Goal: Information Seeking & Learning: Understand process/instructions

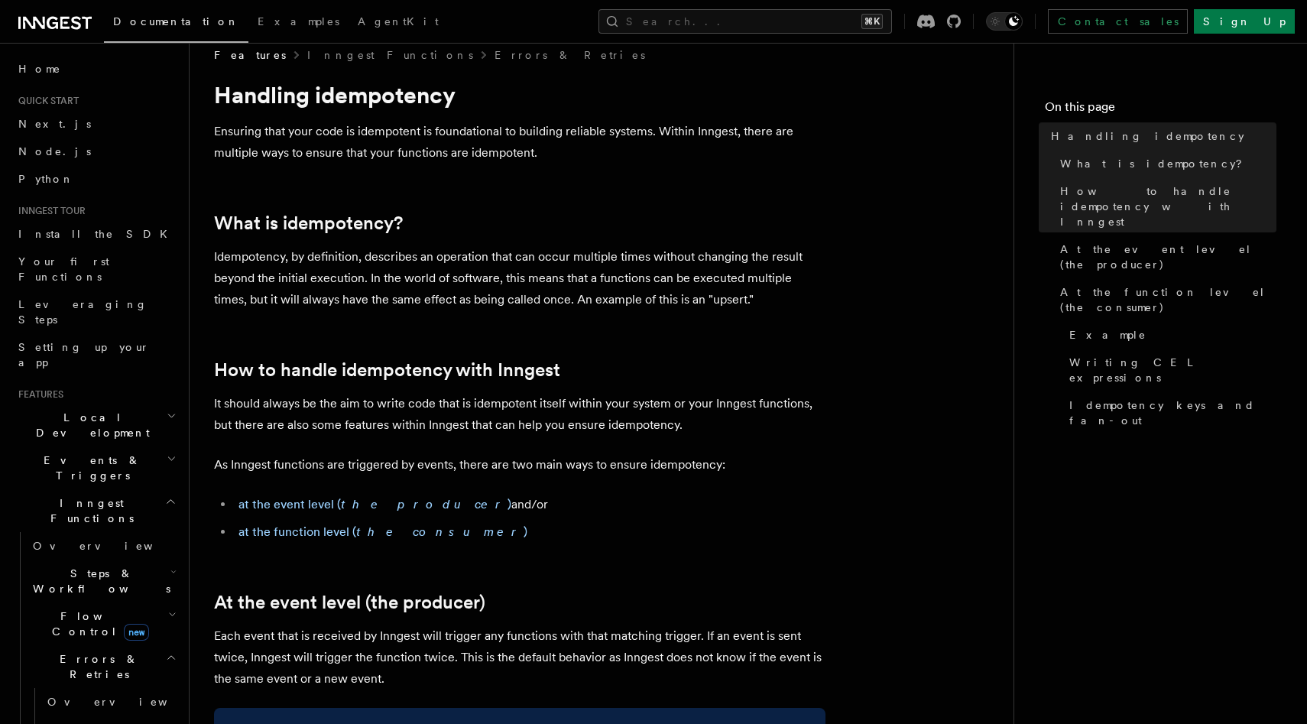
scroll to position [7, 0]
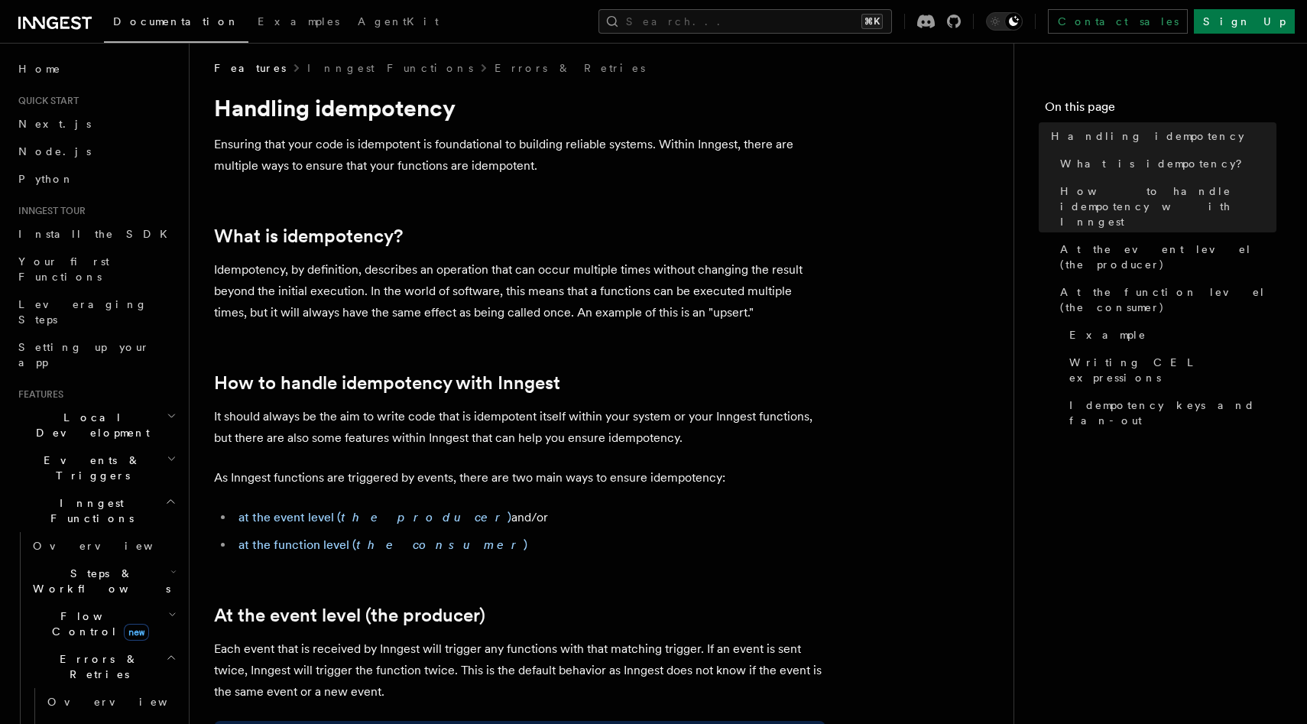
click at [283, 277] on p "Idempotency, by definition, describes an operation that can occur multiple time…" at bounding box center [519, 291] width 611 height 64
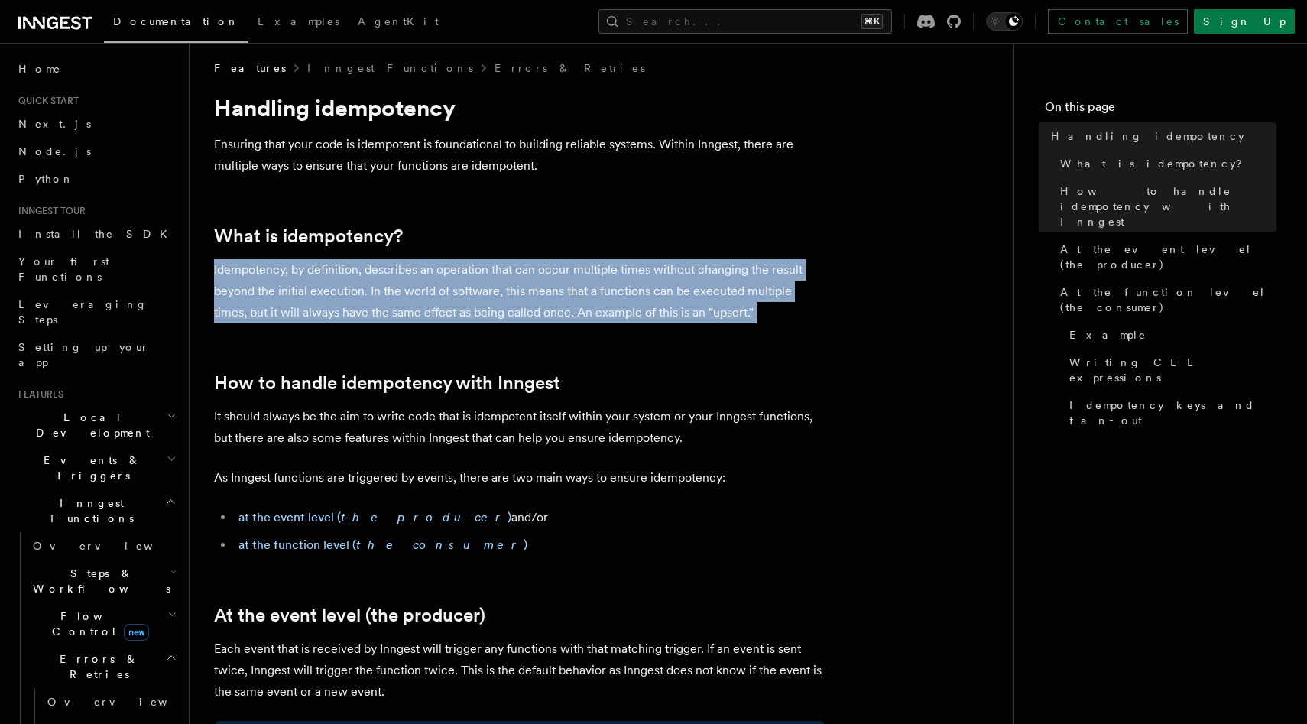
click at [283, 277] on p "Idempotency, by definition, describes an operation that can occur multiple time…" at bounding box center [519, 291] width 611 height 64
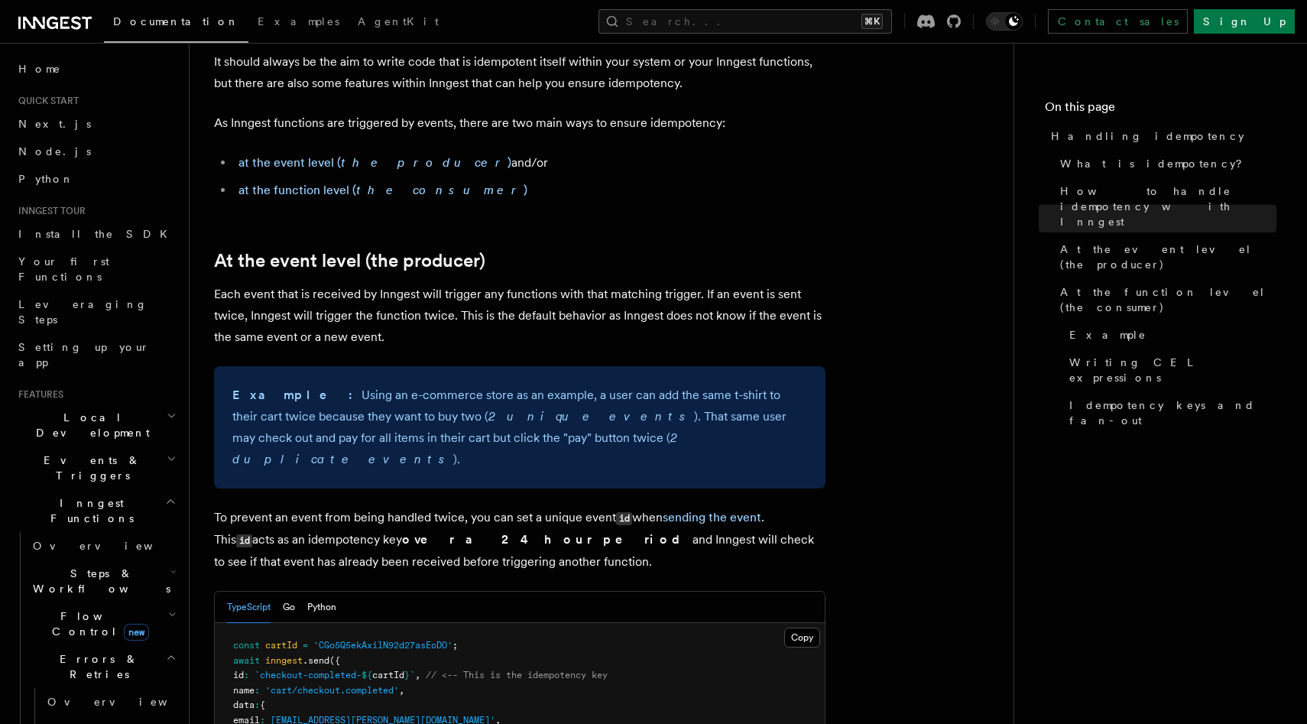
scroll to position [353, 0]
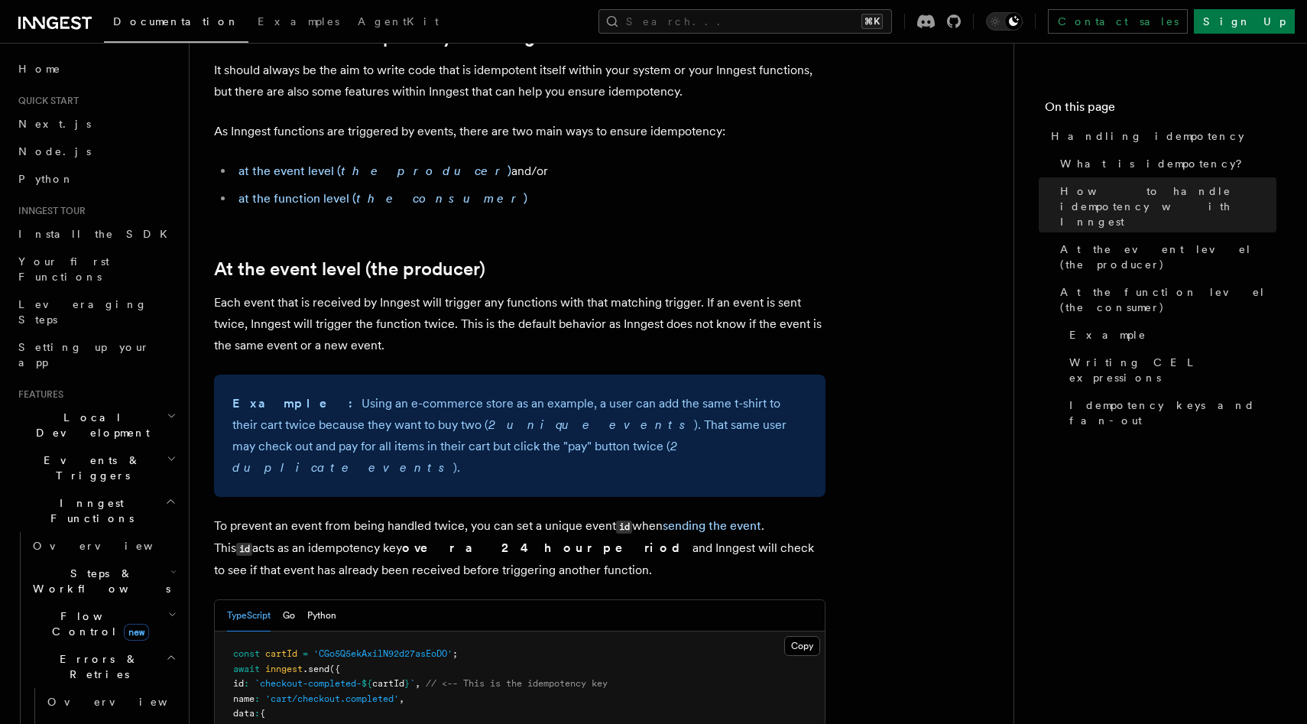
click at [358, 308] on p "Each event that is received by Inngest will trigger any functions with that mat…" at bounding box center [519, 324] width 611 height 64
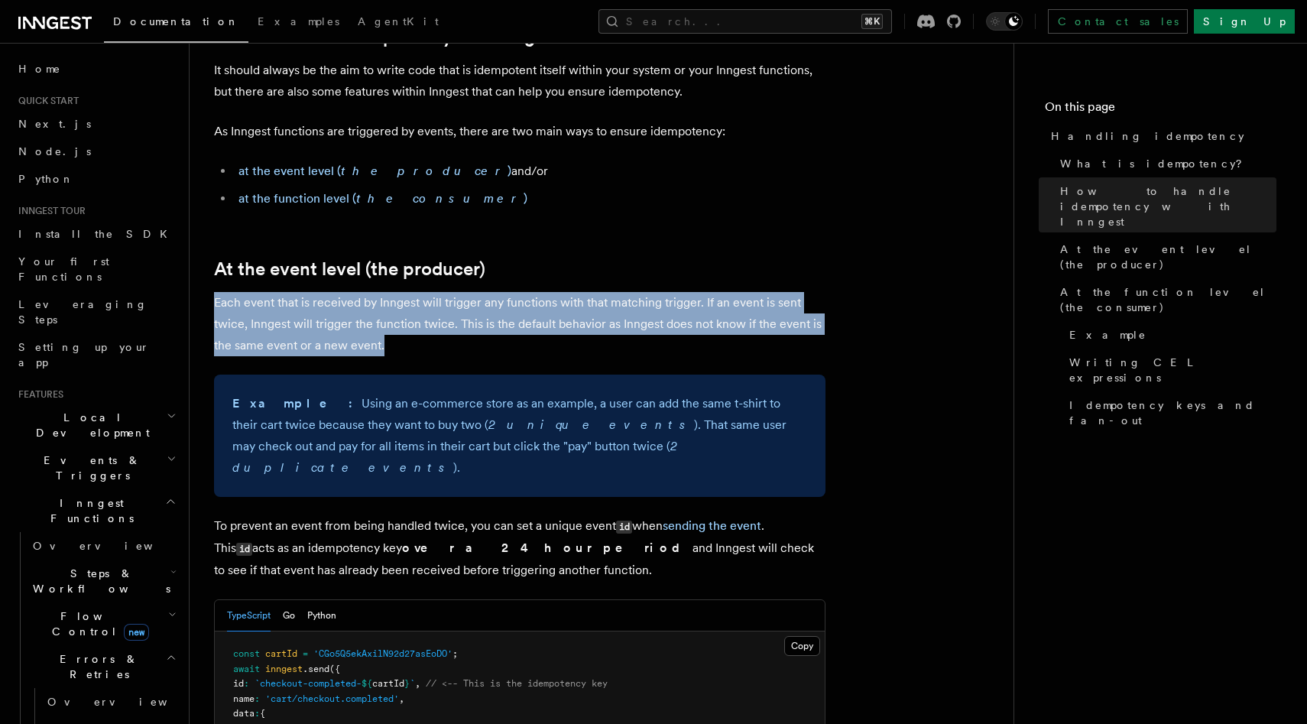
click at [358, 308] on p "Each event that is received by Inngest will trigger any functions with that mat…" at bounding box center [519, 324] width 611 height 64
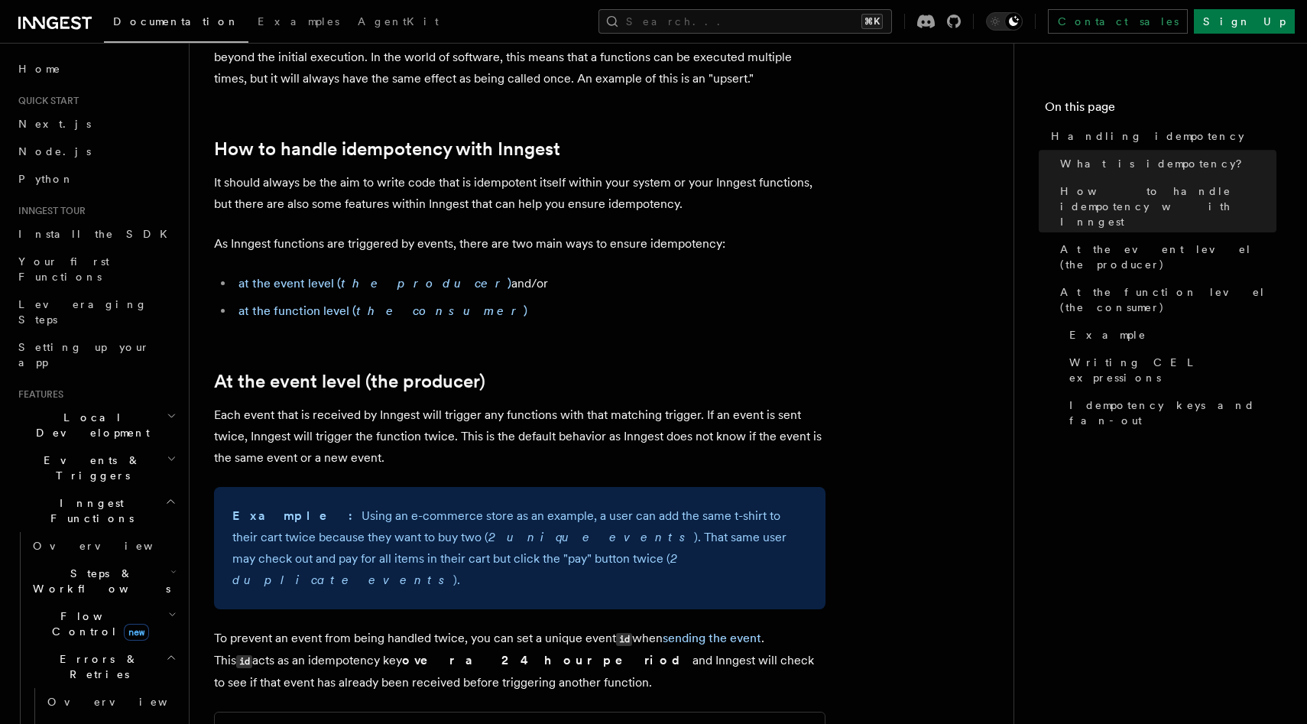
click at [384, 196] on p "It should always be the aim to write code that is idempotent itself within your…" at bounding box center [519, 193] width 611 height 43
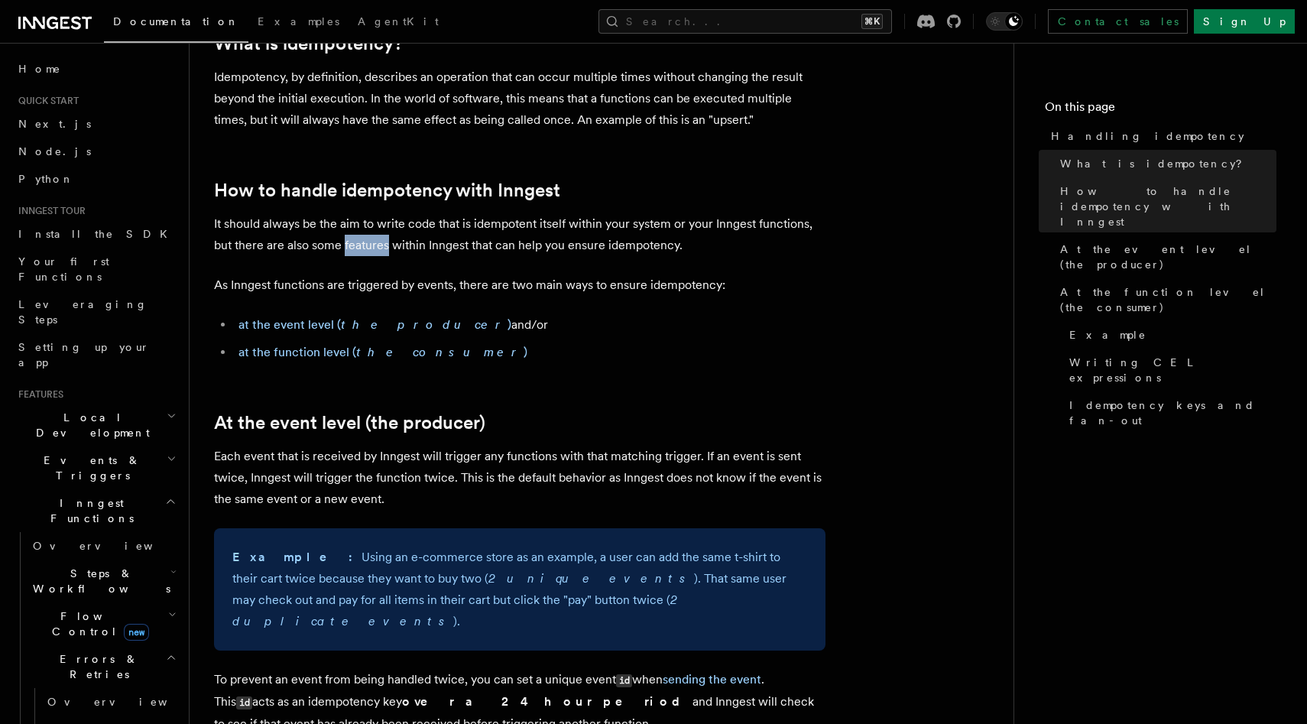
scroll to position [182, 0]
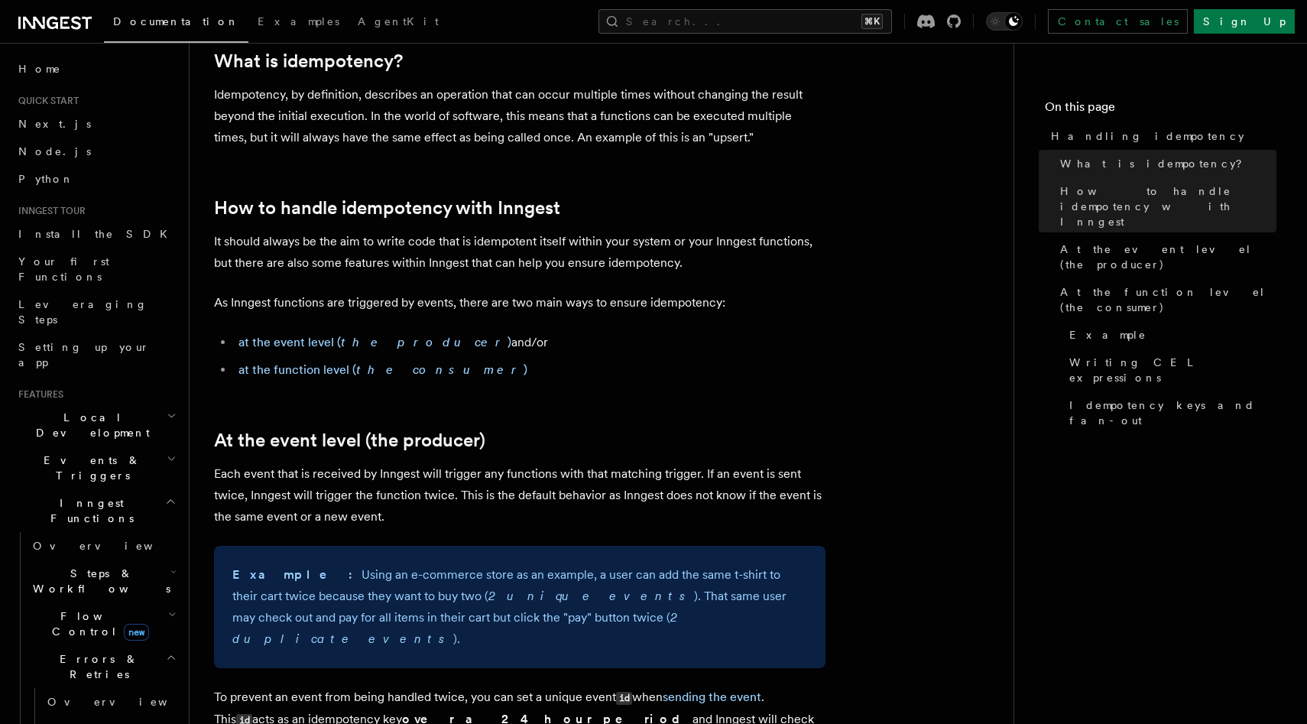
click at [381, 233] on p "It should always be the aim to write code that is idempotent itself within your…" at bounding box center [519, 252] width 611 height 43
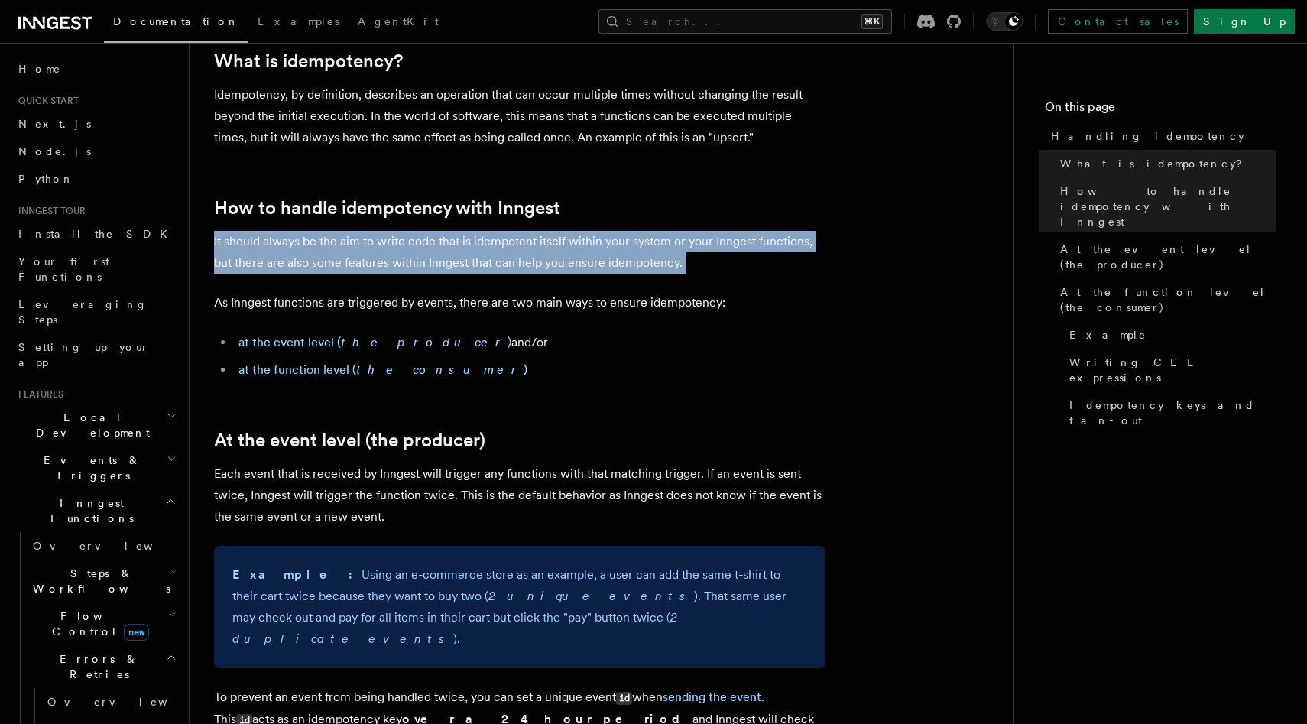
click at [381, 233] on p "It should always be the aim to write code that is idempotent itself within your…" at bounding box center [519, 252] width 611 height 43
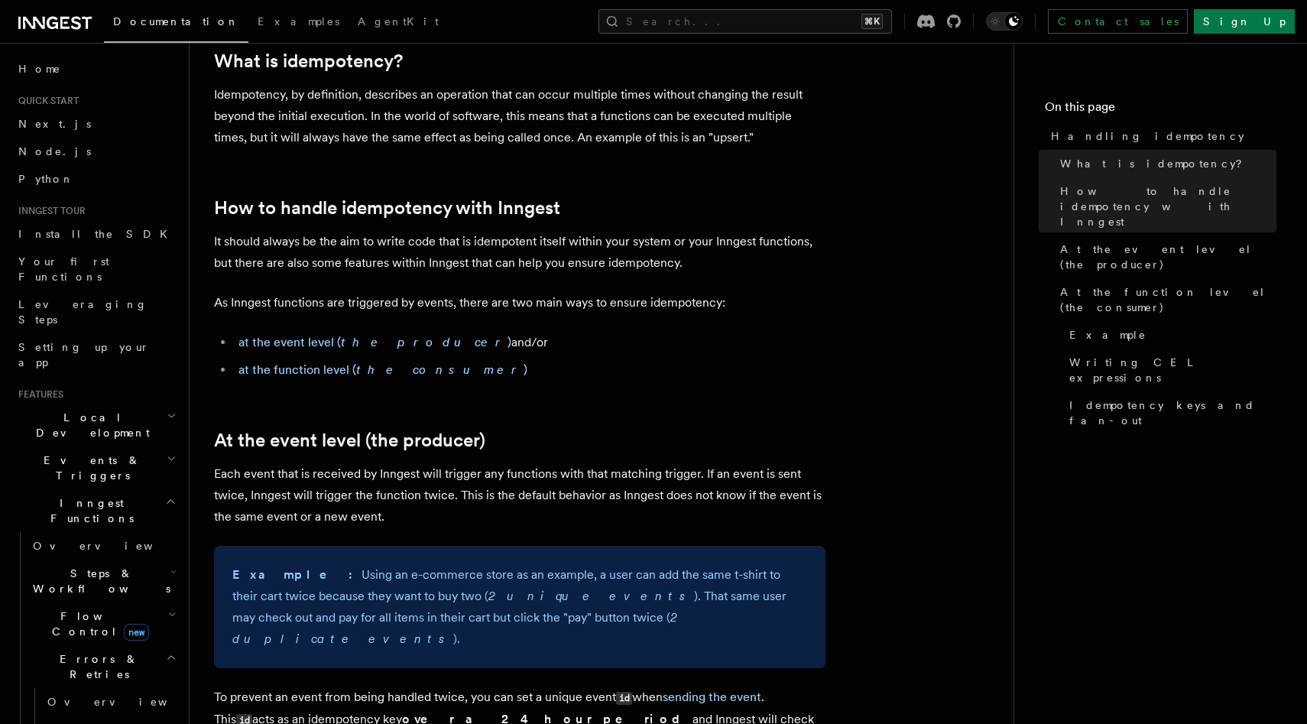
click at [410, 138] on p "Idempotency, by definition, describes an operation that can occur multiple time…" at bounding box center [519, 116] width 611 height 64
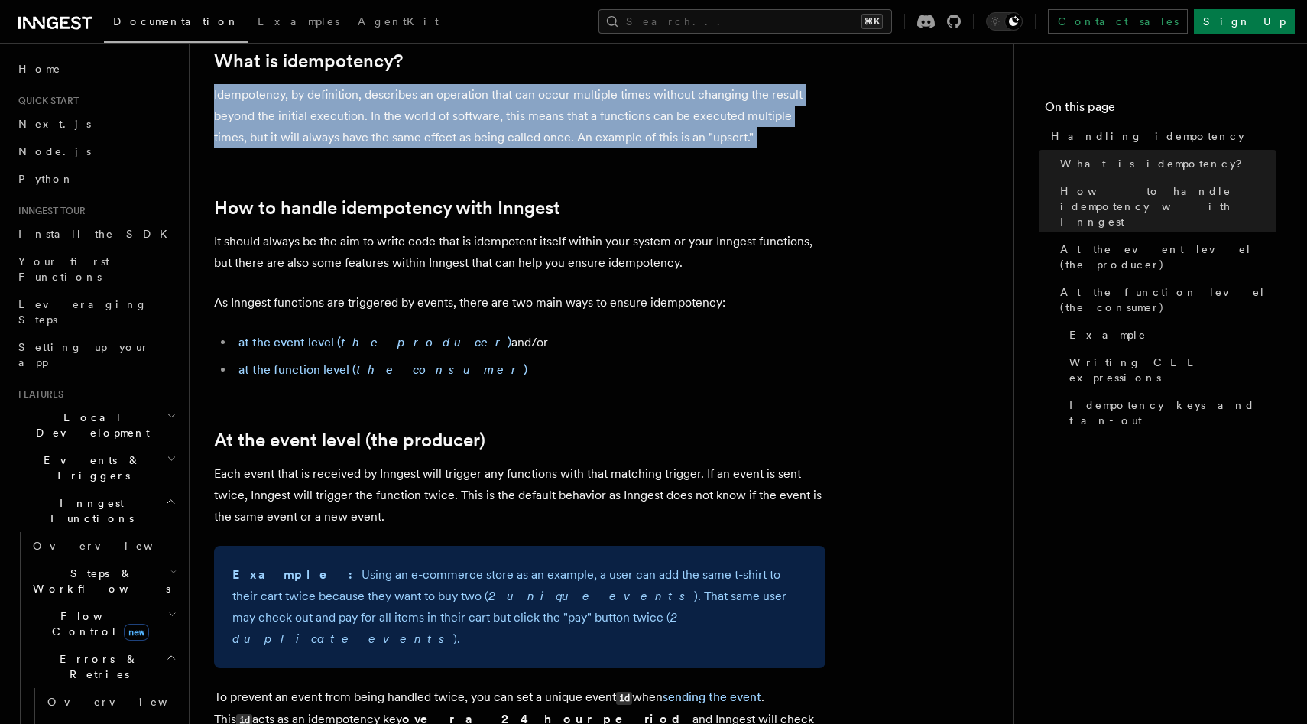
click at [410, 138] on p "Idempotency, by definition, describes an operation that can occur multiple time…" at bounding box center [519, 116] width 611 height 64
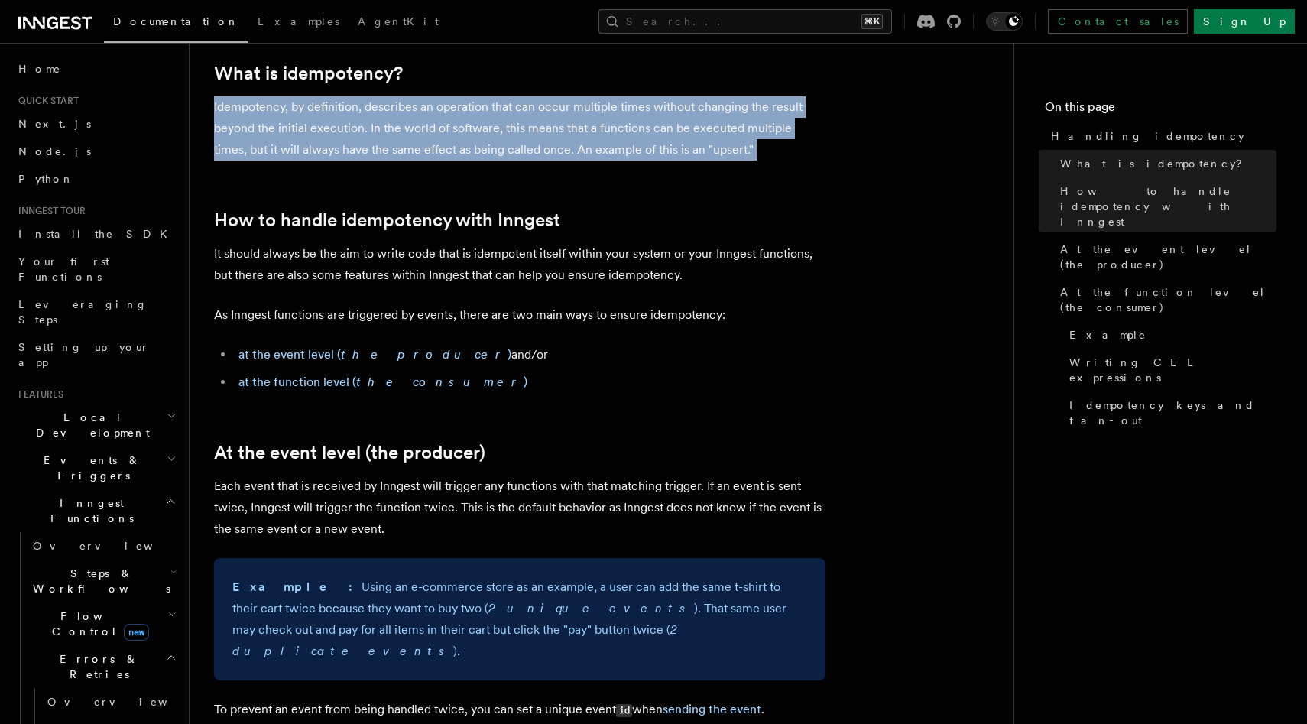
scroll to position [169, 0]
click at [518, 118] on p "Idempotency, by definition, describes an operation that can occur multiple time…" at bounding box center [519, 129] width 611 height 64
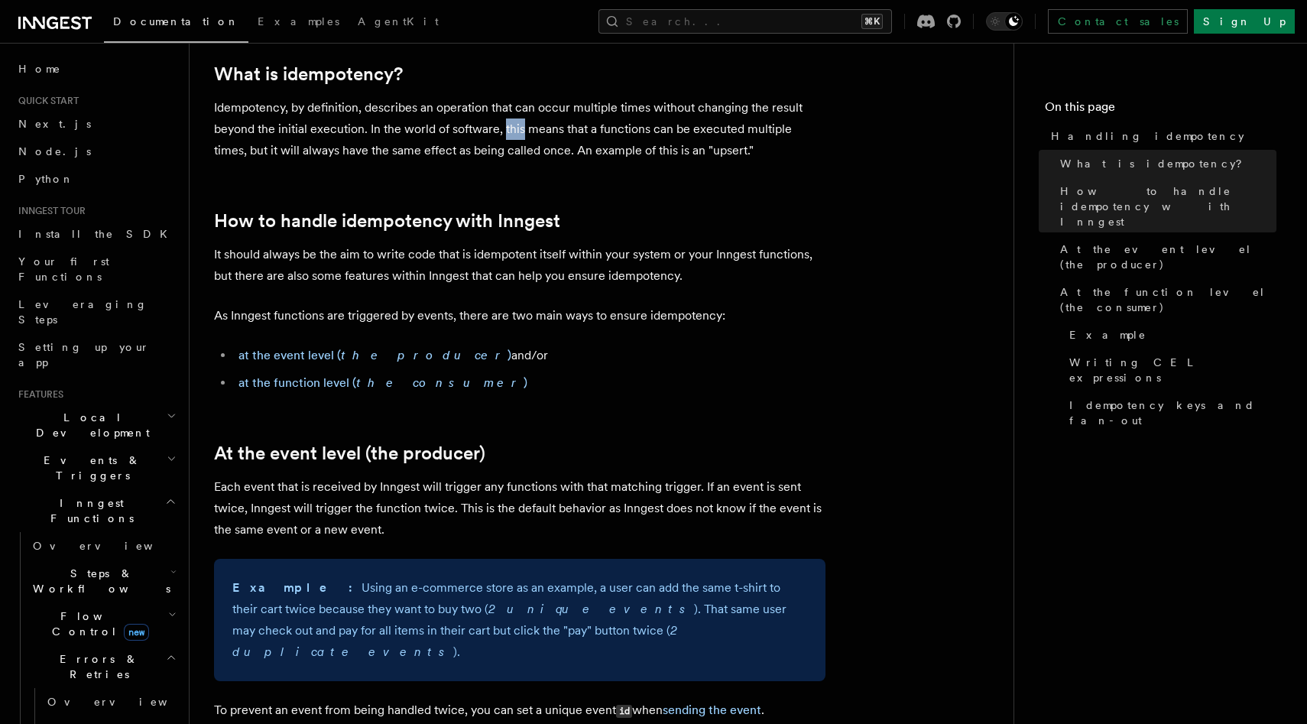
click at [518, 118] on p "Idempotency, by definition, describes an operation that can occur multiple time…" at bounding box center [519, 129] width 611 height 64
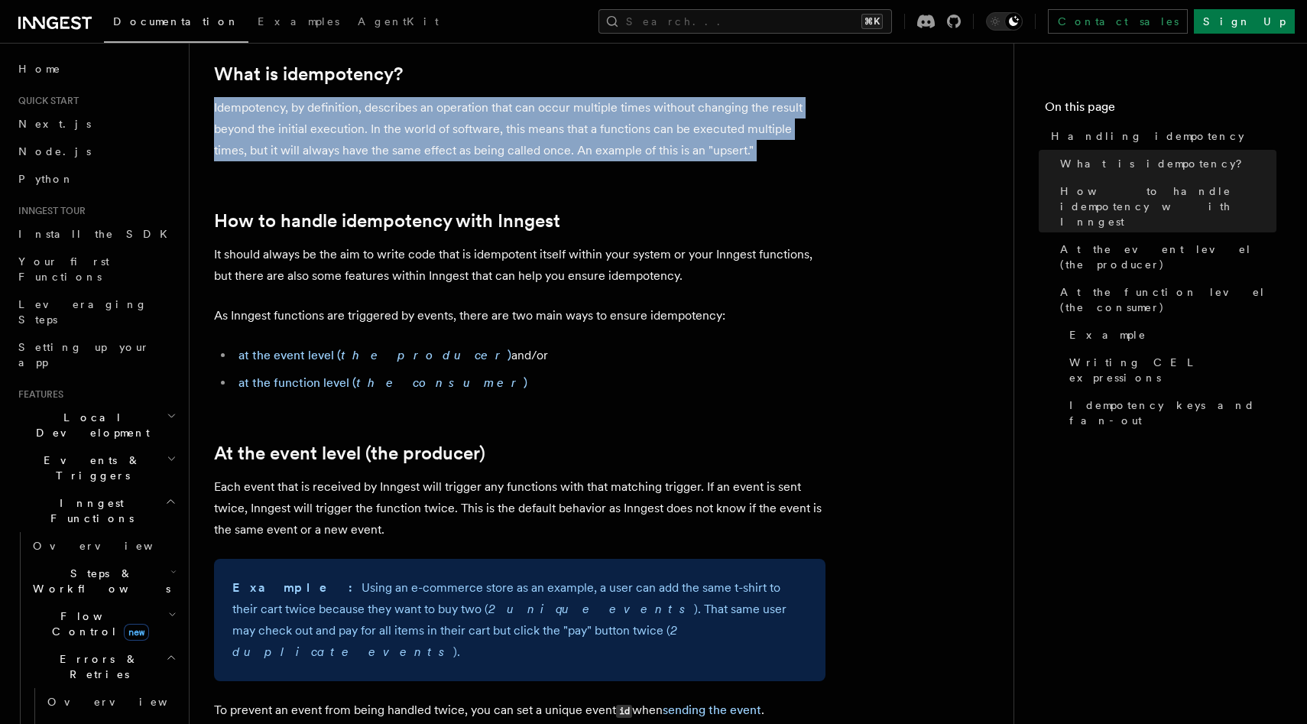
click at [518, 118] on p "Idempotency, by definition, describes an operation that can occur multiple time…" at bounding box center [519, 129] width 611 height 64
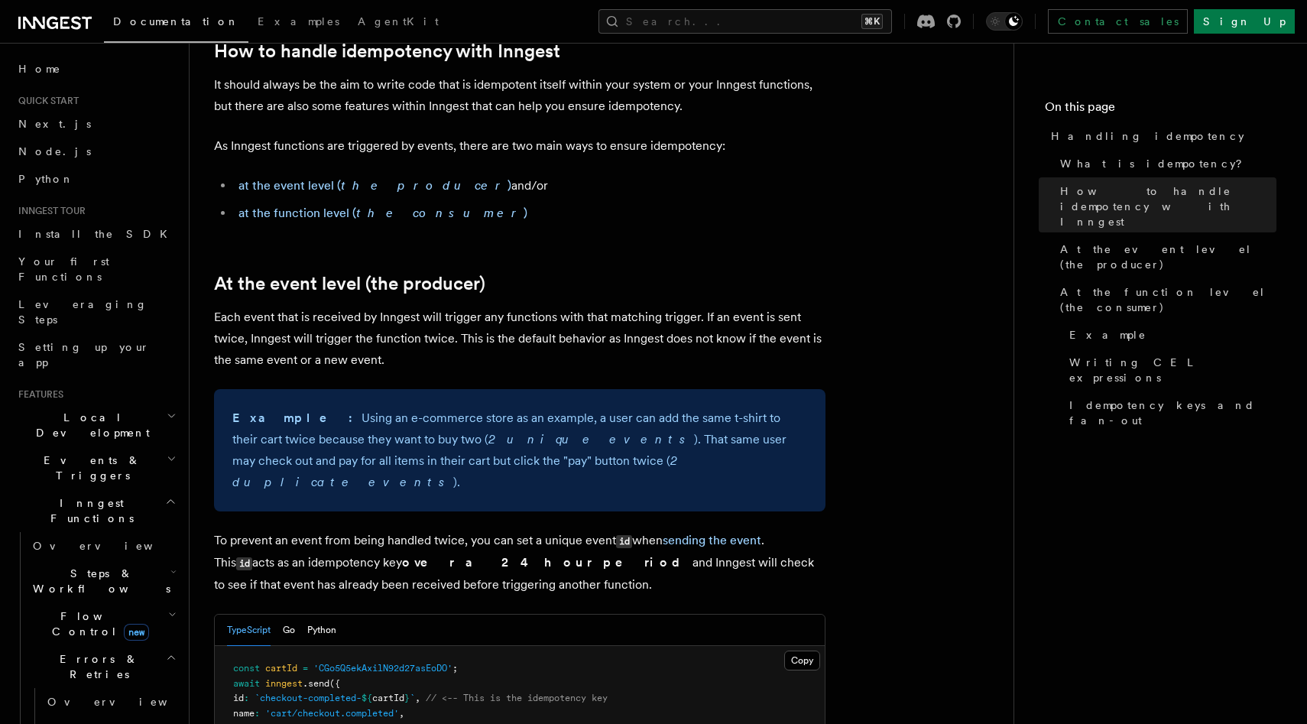
scroll to position [348, 0]
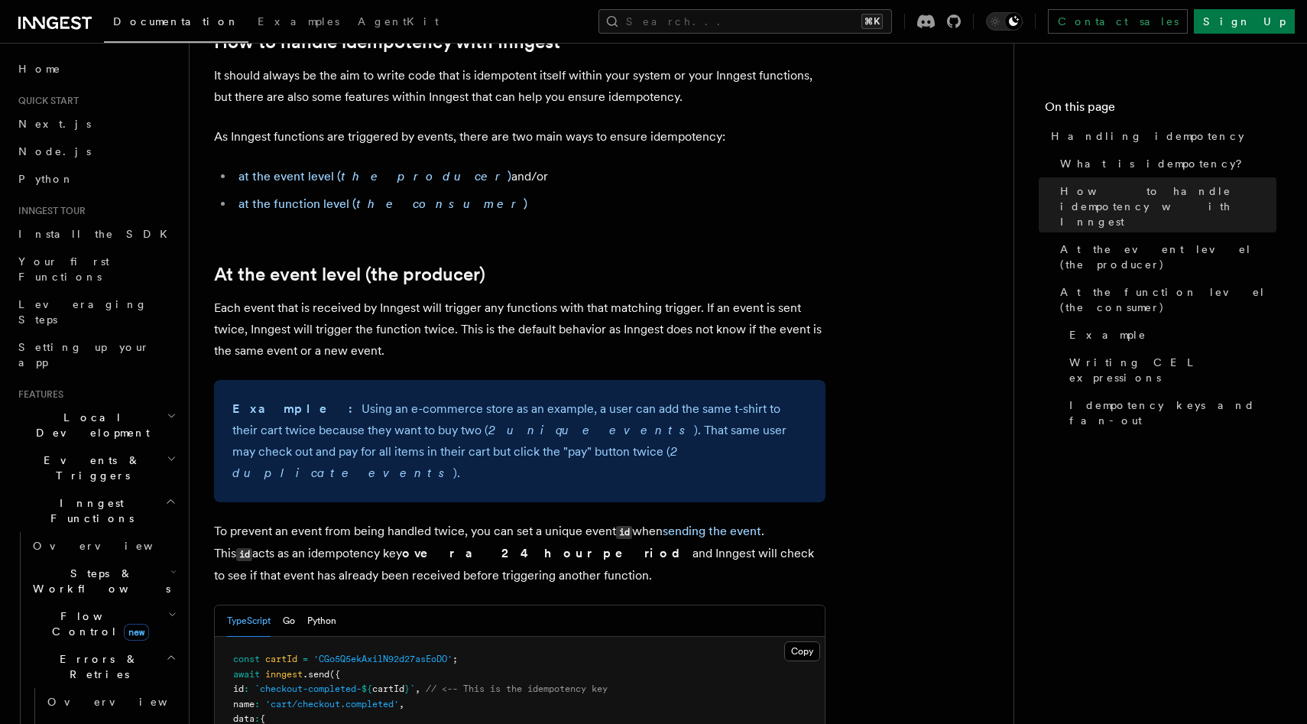
click at [274, 319] on p "Each event that is received by Inngest will trigger any functions with that mat…" at bounding box center [519, 329] width 611 height 64
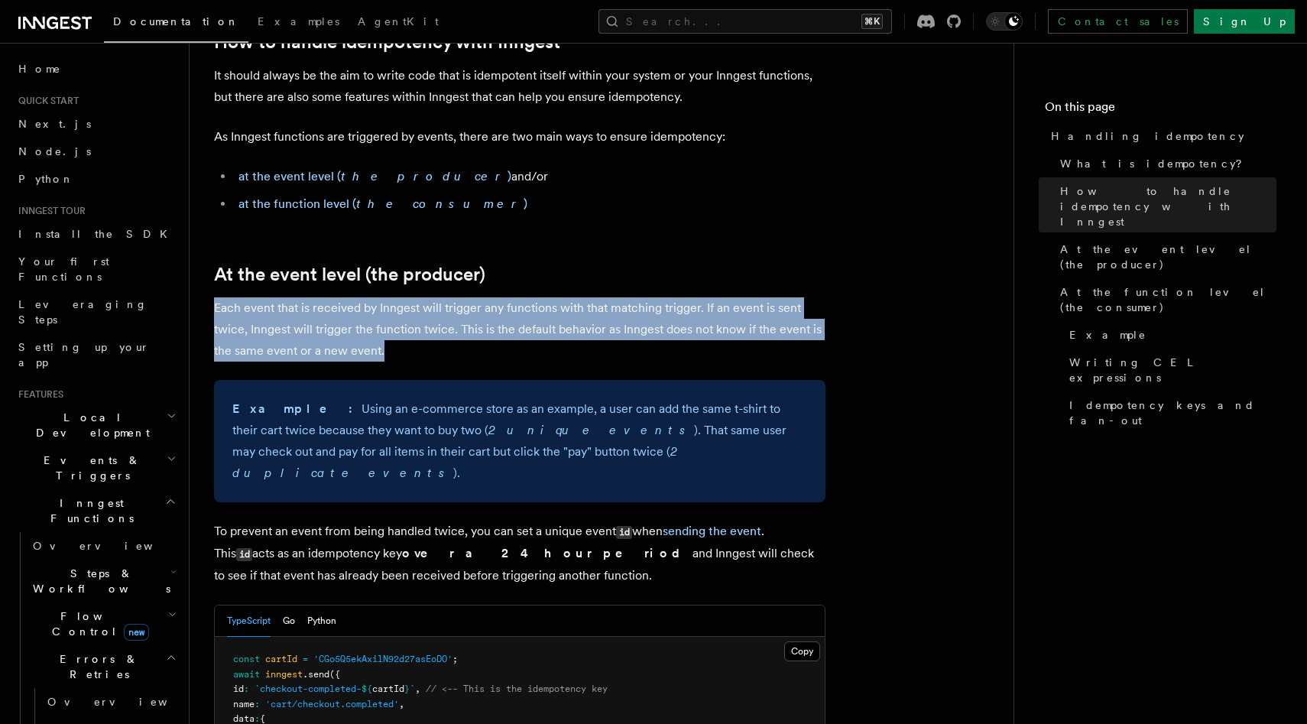
click at [274, 319] on p "Each event that is received by Inngest will trigger any functions with that mat…" at bounding box center [519, 329] width 611 height 64
click at [259, 280] on link "At the event level (the producer)" at bounding box center [349, 274] width 271 height 21
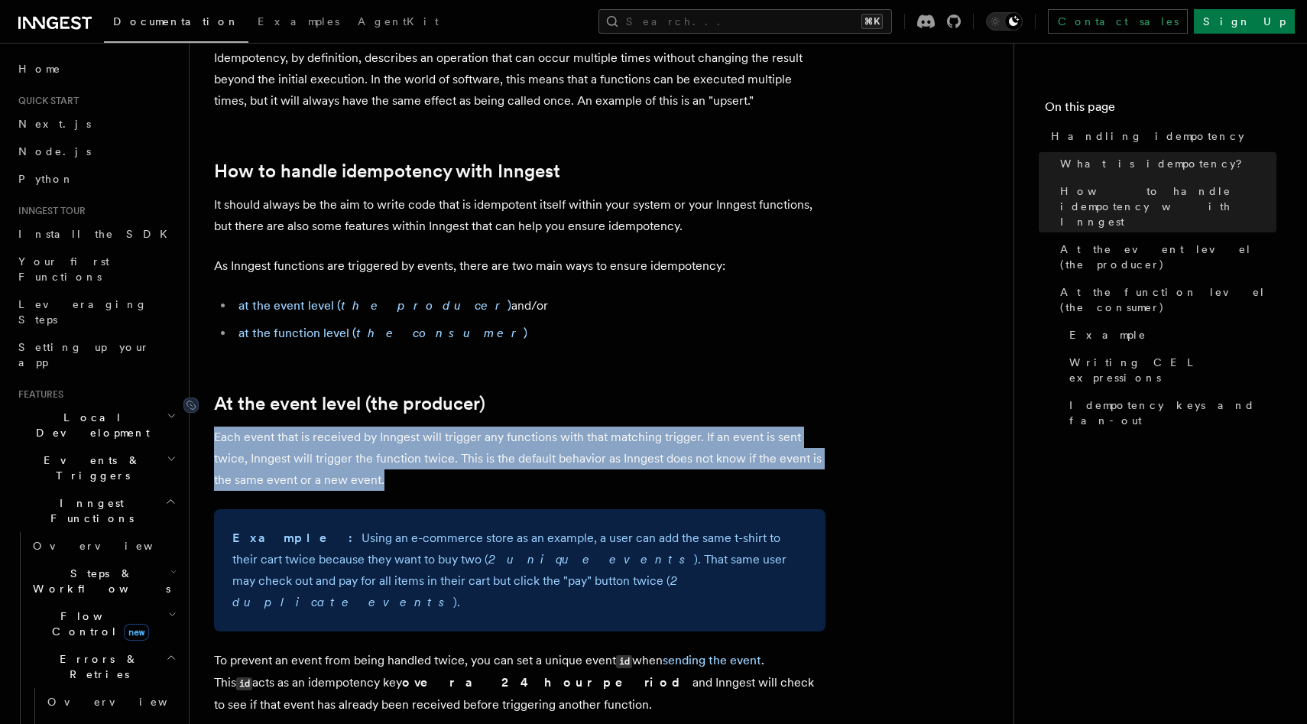
scroll to position [198, 0]
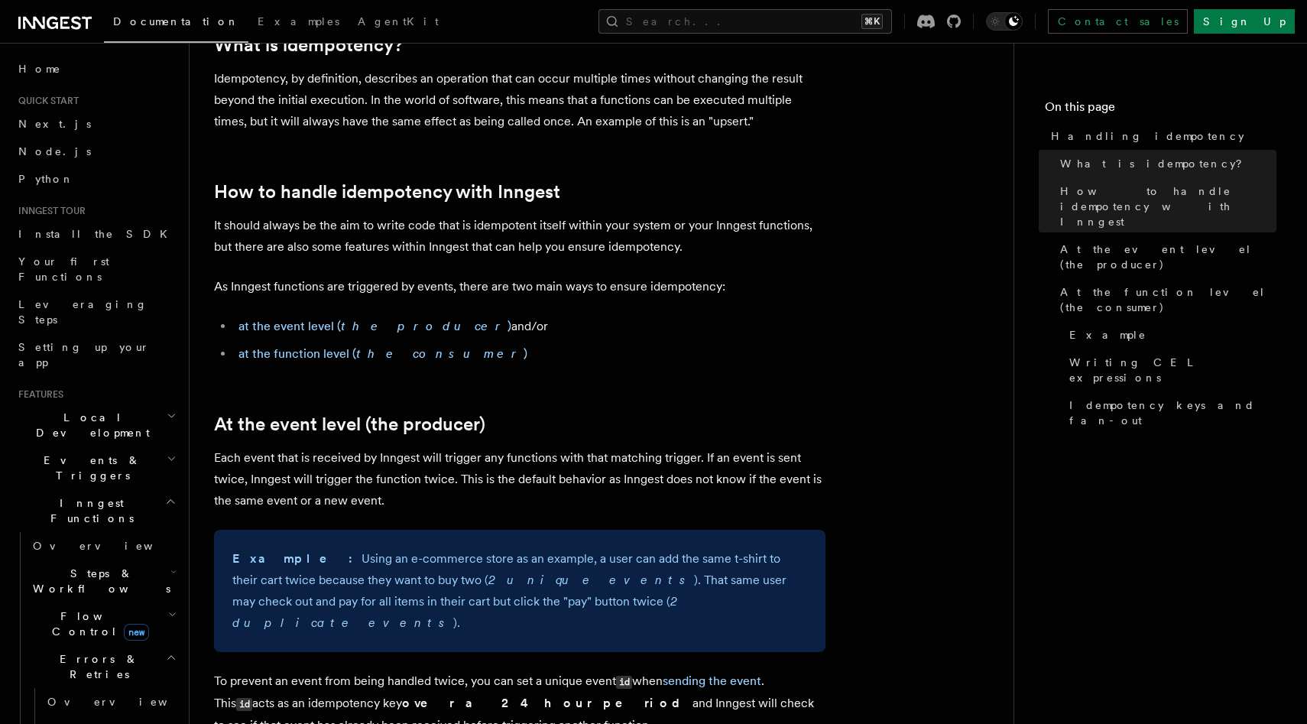
click at [320, 254] on p "It should always be the aim to write code that is idempotent itself within your…" at bounding box center [519, 236] width 611 height 43
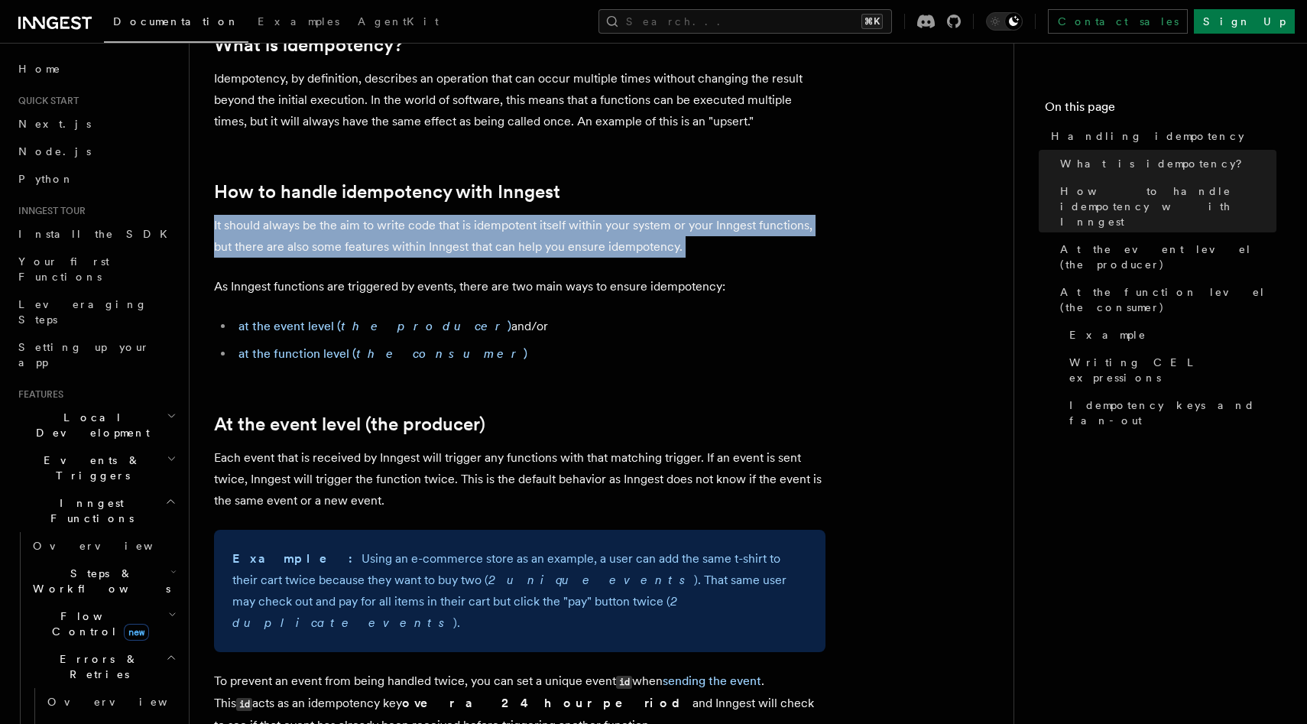
click at [320, 254] on p "It should always be the aim to write code that is idempotent itself within your…" at bounding box center [519, 236] width 611 height 43
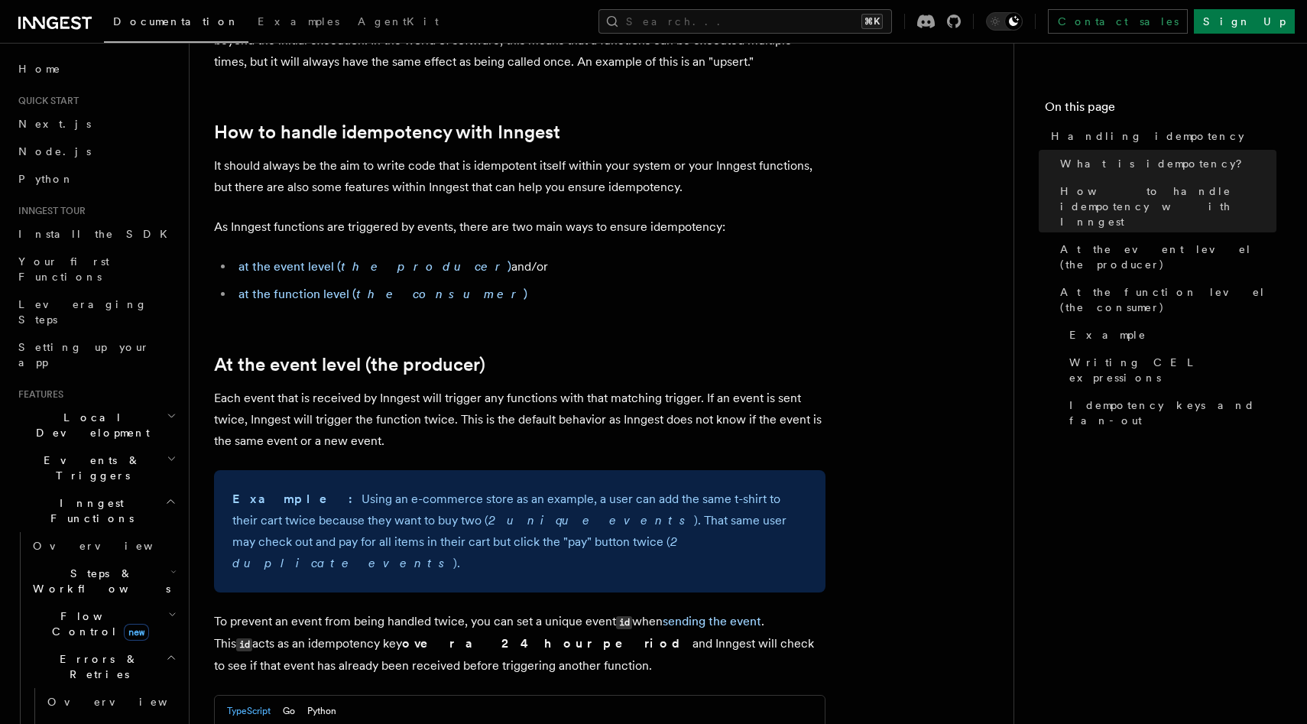
scroll to position [299, 0]
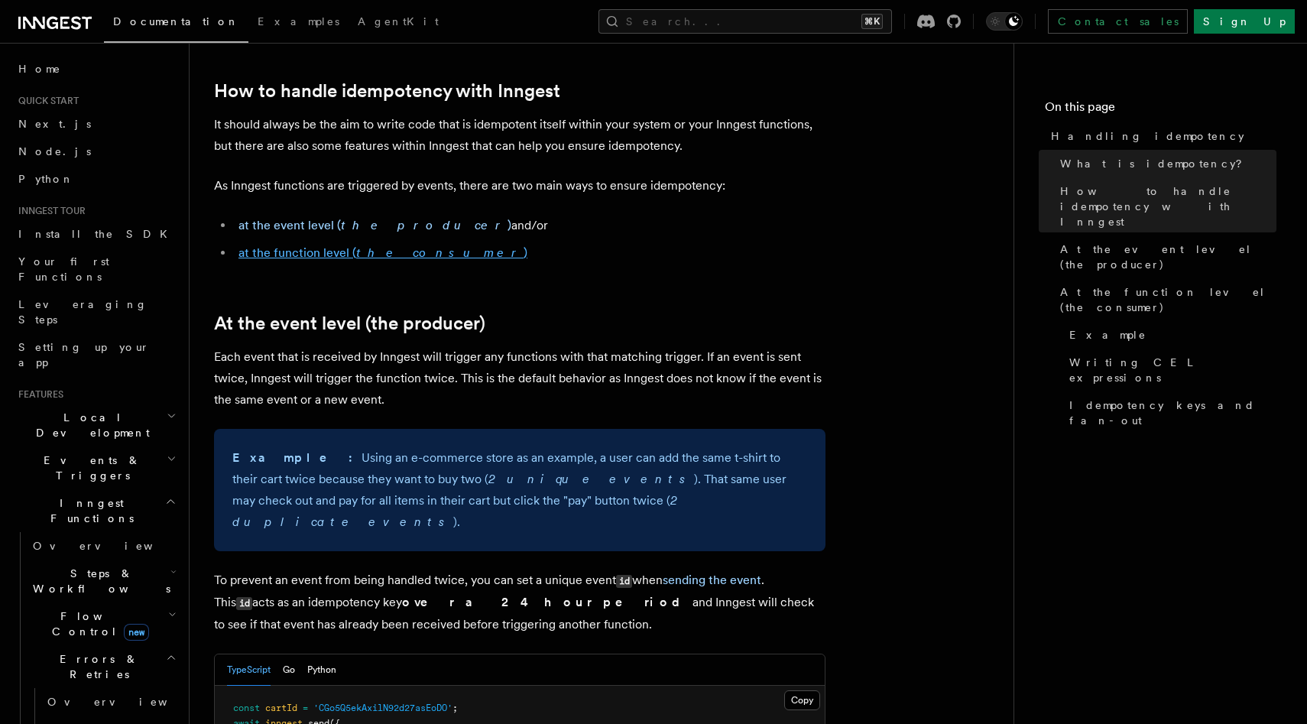
click at [320, 254] on link "at the function level ( the consumer )" at bounding box center [382, 252] width 289 height 15
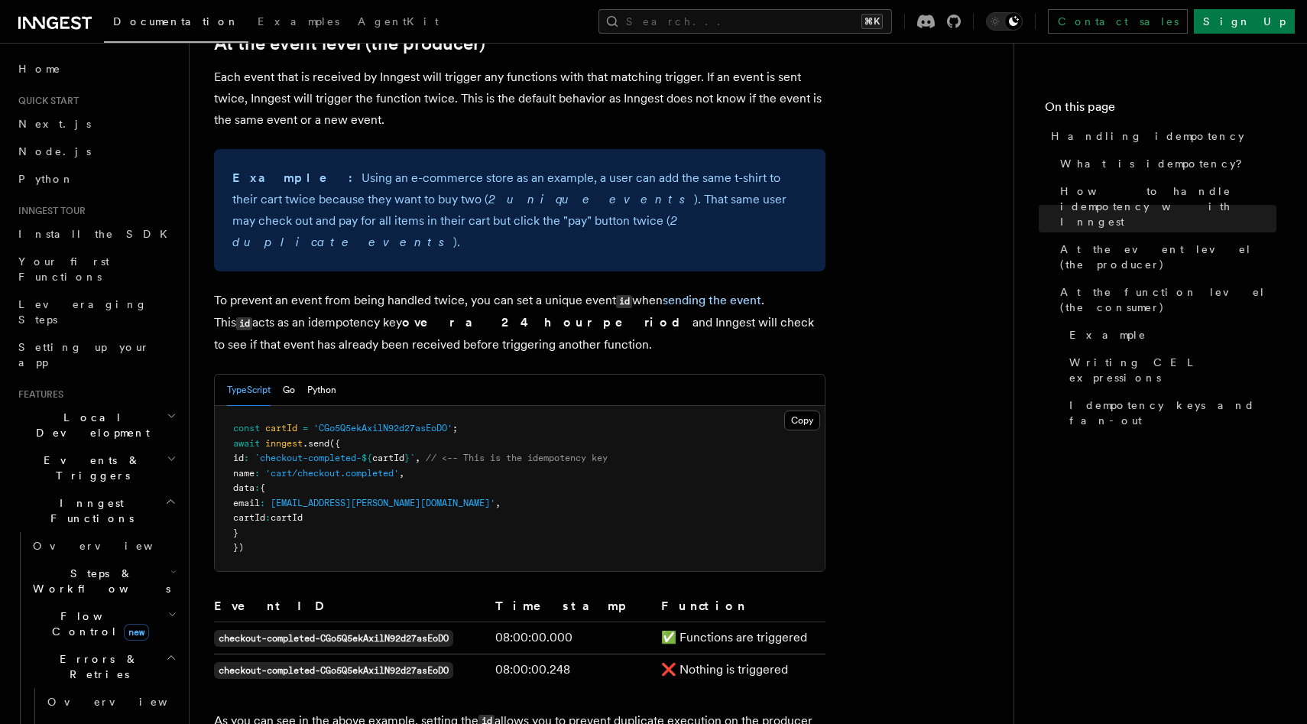
scroll to position [578, 0]
click at [354, 453] on span "`checkout-completed-" at bounding box center [307, 458] width 107 height 11
click at [369, 468] on span "'cart/checkout.completed'" at bounding box center [332, 473] width 134 height 11
click at [370, 462] on pre "const cartId = 'CGo5Q5ekAxilN92d27asEoDO' ; await inngest .send ({ id : `checko…" at bounding box center [520, 489] width 610 height 165
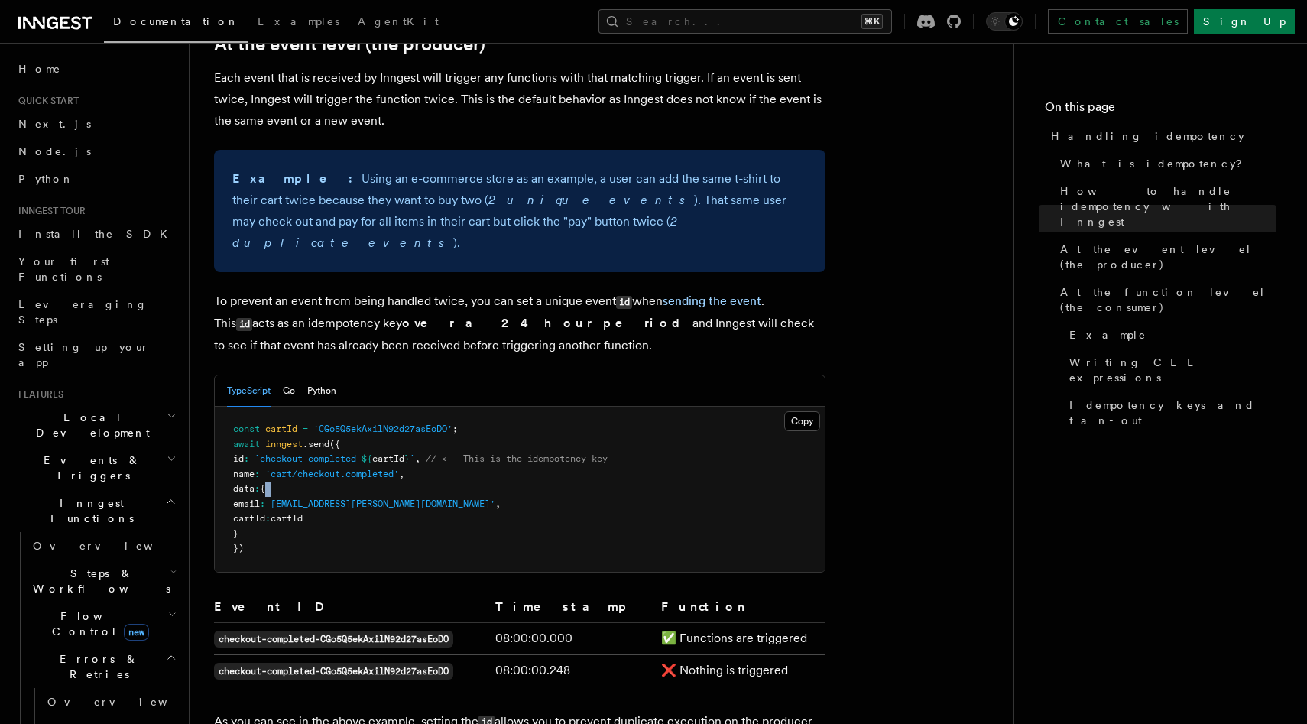
click at [382, 462] on pre "const cartId = 'CGo5Q5ekAxilN92d27asEoDO' ; await inngest .send ({ id : `checko…" at bounding box center [520, 489] width 610 height 165
click at [422, 449] on pre "const cartId = 'CGo5Q5ekAxilN92d27asEoDO' ; await inngest .send ({ id : `checko…" at bounding box center [520, 489] width 610 height 165
click at [431, 449] on pre "const cartId = 'CGo5Q5ekAxilN92d27asEoDO' ; await inngest .send ({ id : `checko…" at bounding box center [520, 489] width 610 height 165
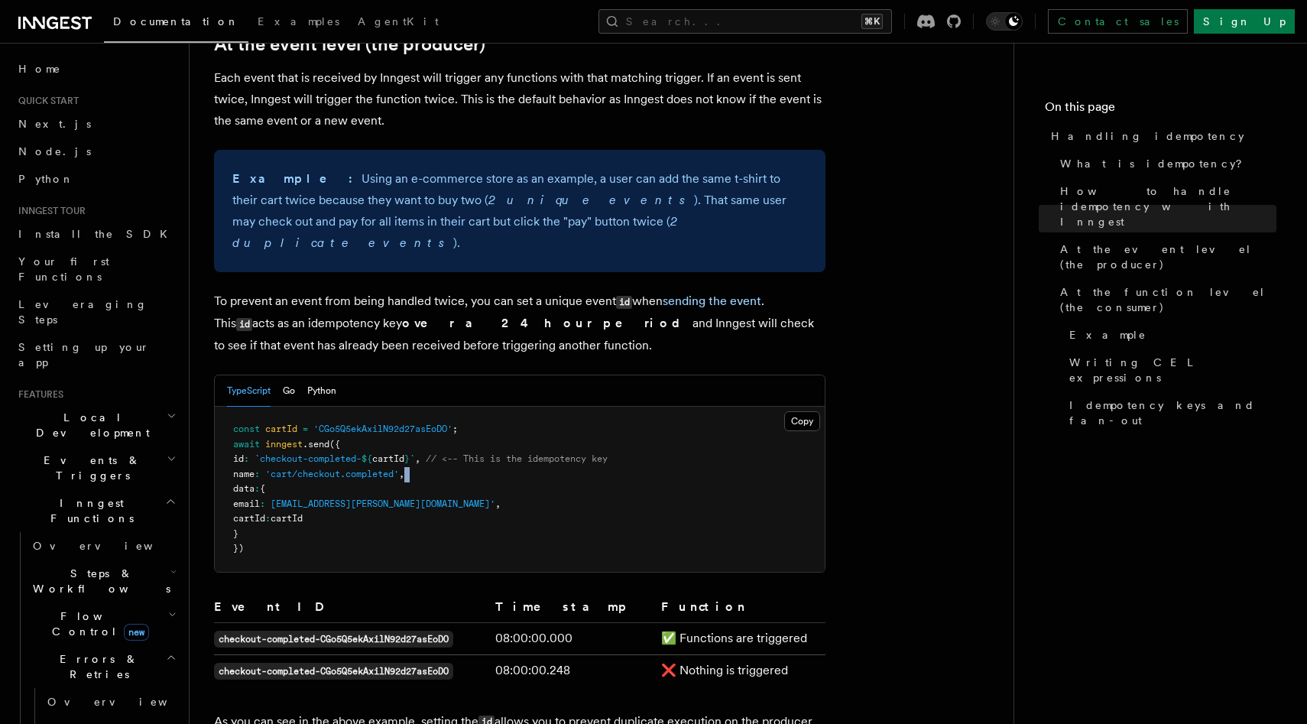
click at [431, 449] on pre "const cartId = 'CGo5Q5ekAxilN92d27asEoDO' ; await inngest .send ({ id : `checko…" at bounding box center [520, 489] width 610 height 165
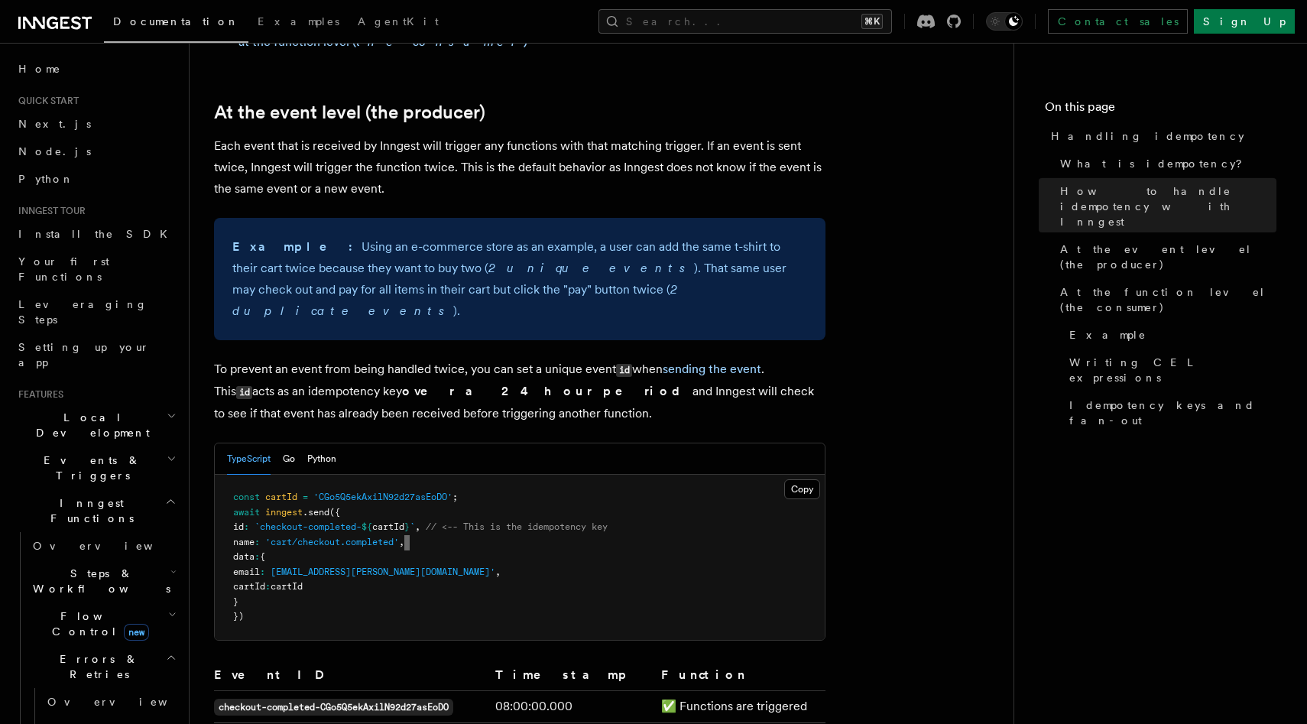
scroll to position [508, 0]
click at [345, 512] on pre "const cartId = 'CGo5Q5ekAxilN92d27asEoDO' ; await inngest .send ({ id : `checko…" at bounding box center [520, 558] width 610 height 165
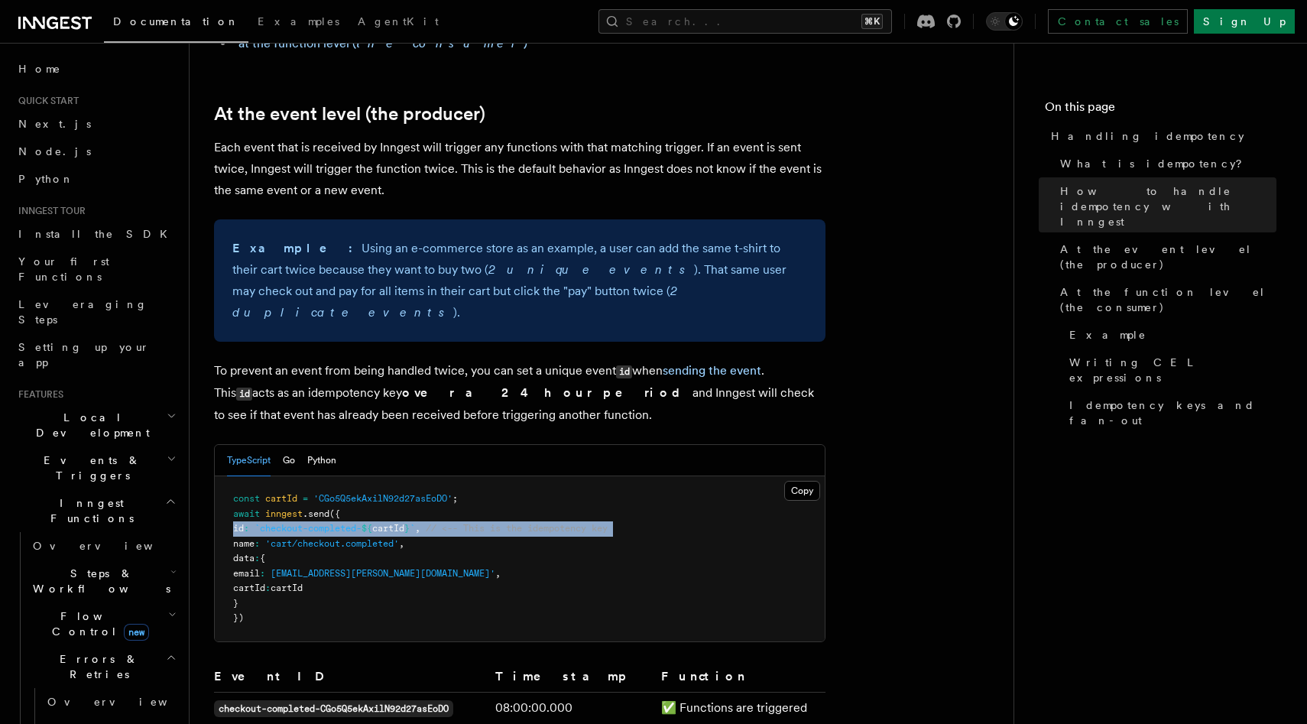
click at [345, 512] on pre "const cartId = 'CGo5Q5ekAxilN92d27asEoDO' ; await inngest .send ({ id : `checko…" at bounding box center [520, 558] width 610 height 165
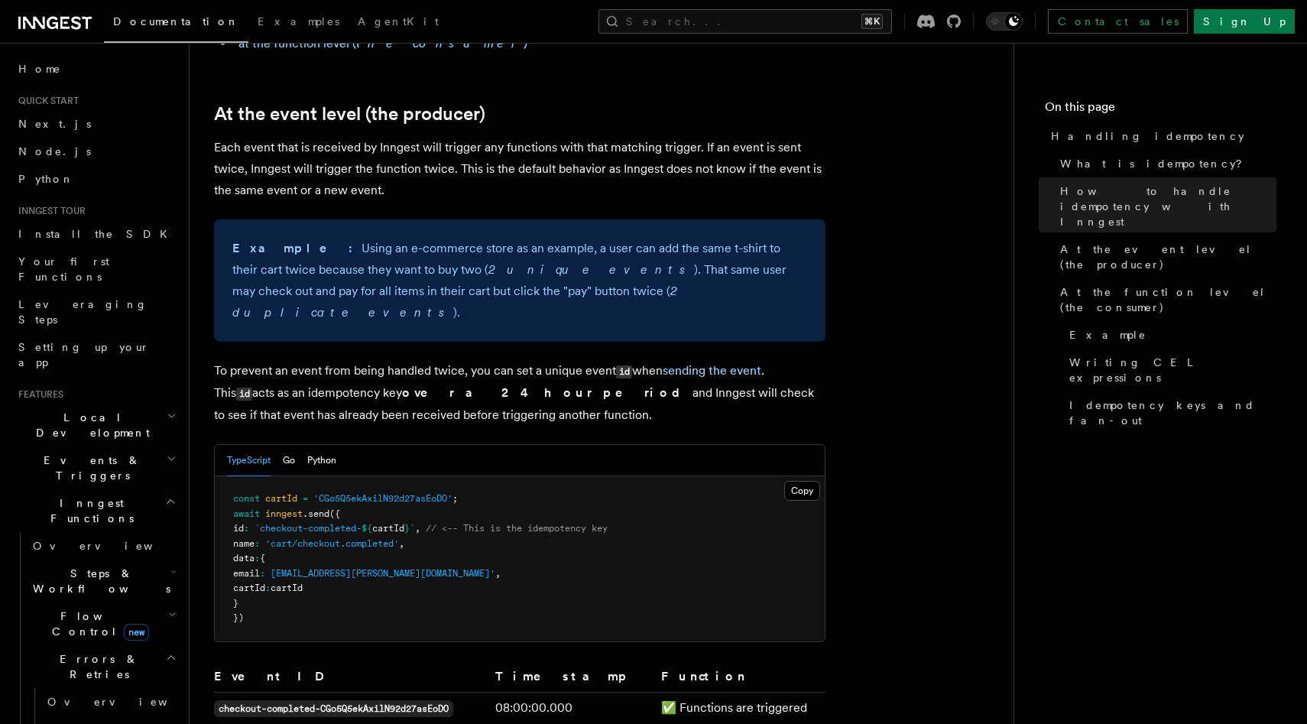
click at [345, 494] on pre "const cartId = 'CGo5Q5ekAxilN92d27asEoDO' ; await inngest .send ({ id : `checko…" at bounding box center [520, 558] width 610 height 165
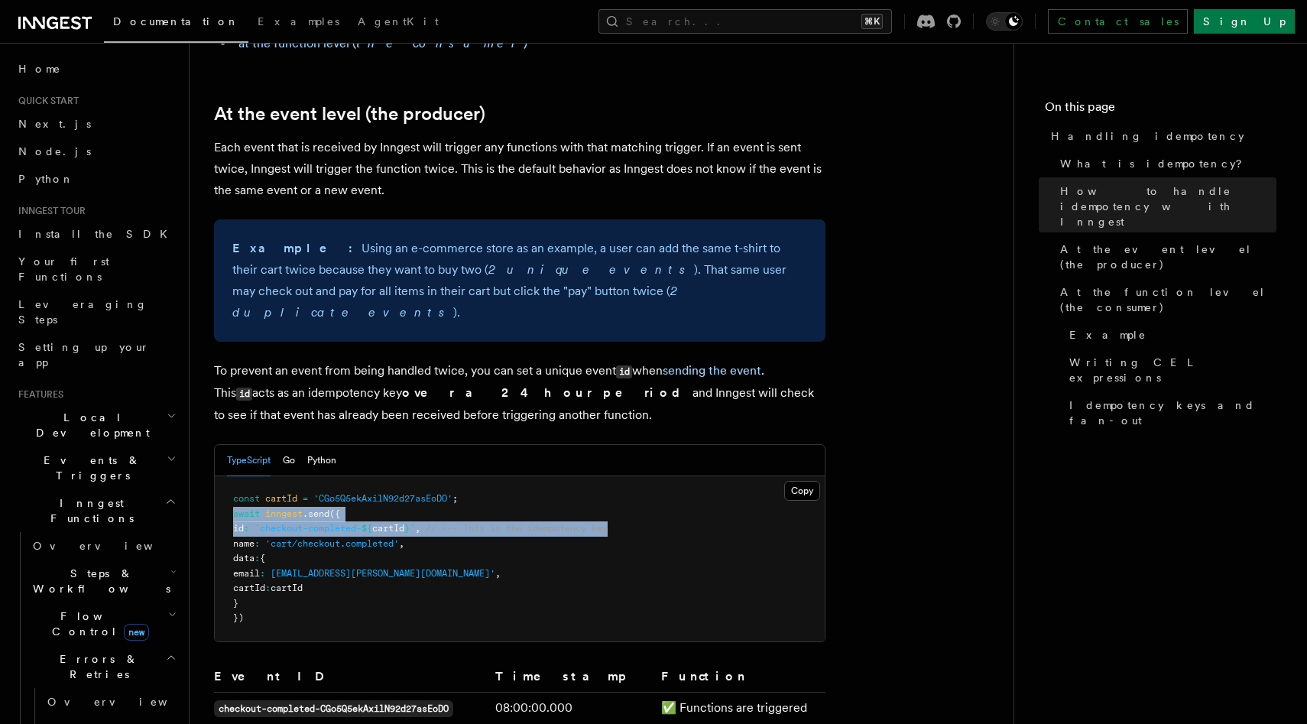
drag, startPoint x: 230, startPoint y: 497, endPoint x: 680, endPoint y: 507, distance: 450.2
click at [680, 507] on pre "const cartId = 'CGo5Q5ekAxilN92d27asEoDO' ; await inngest .send ({ id : `checko…" at bounding box center [520, 558] width 610 height 165
copy code "await inngest .send ({ id : `checkout-completed- ${ cartId } ` , // <-- This is…"
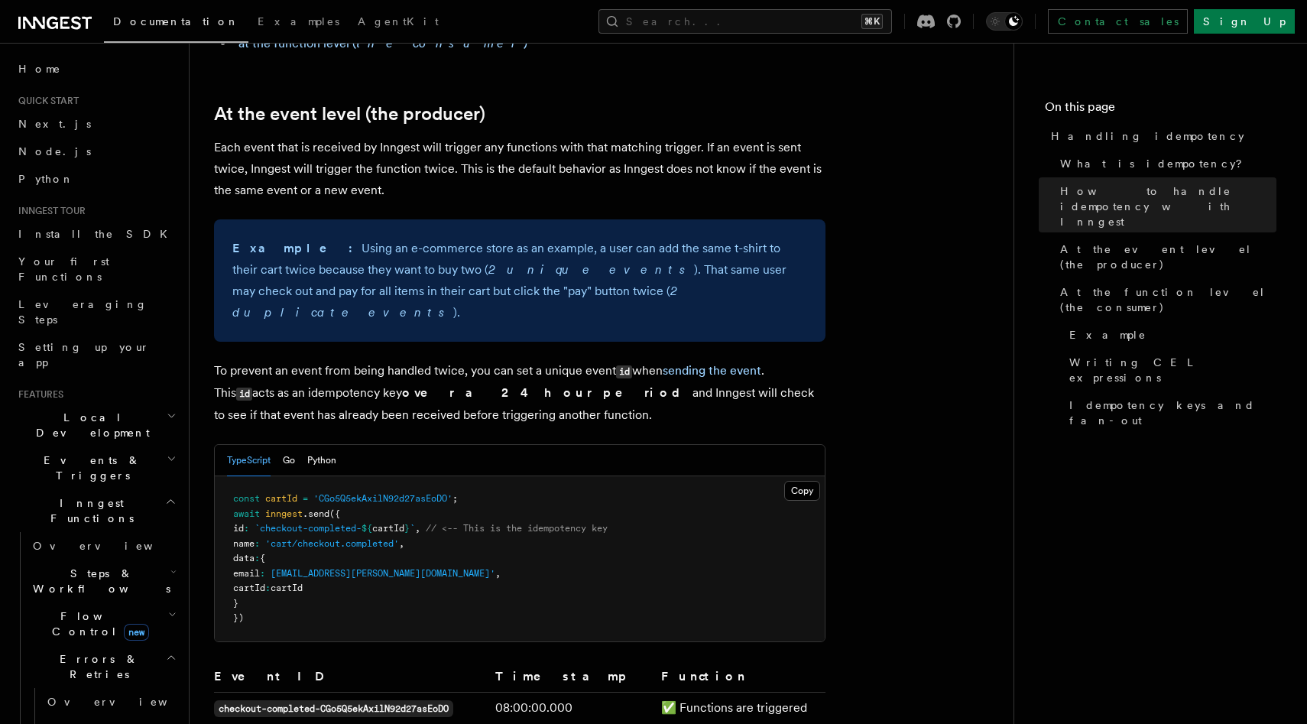
click at [562, 529] on pre "const cartId = 'CGo5Q5ekAxilN92d27asEoDO' ; await inngest .send ({ id : `checko…" at bounding box center [520, 558] width 610 height 165
click at [806, 481] on button "Copy Copied" at bounding box center [802, 491] width 36 height 20
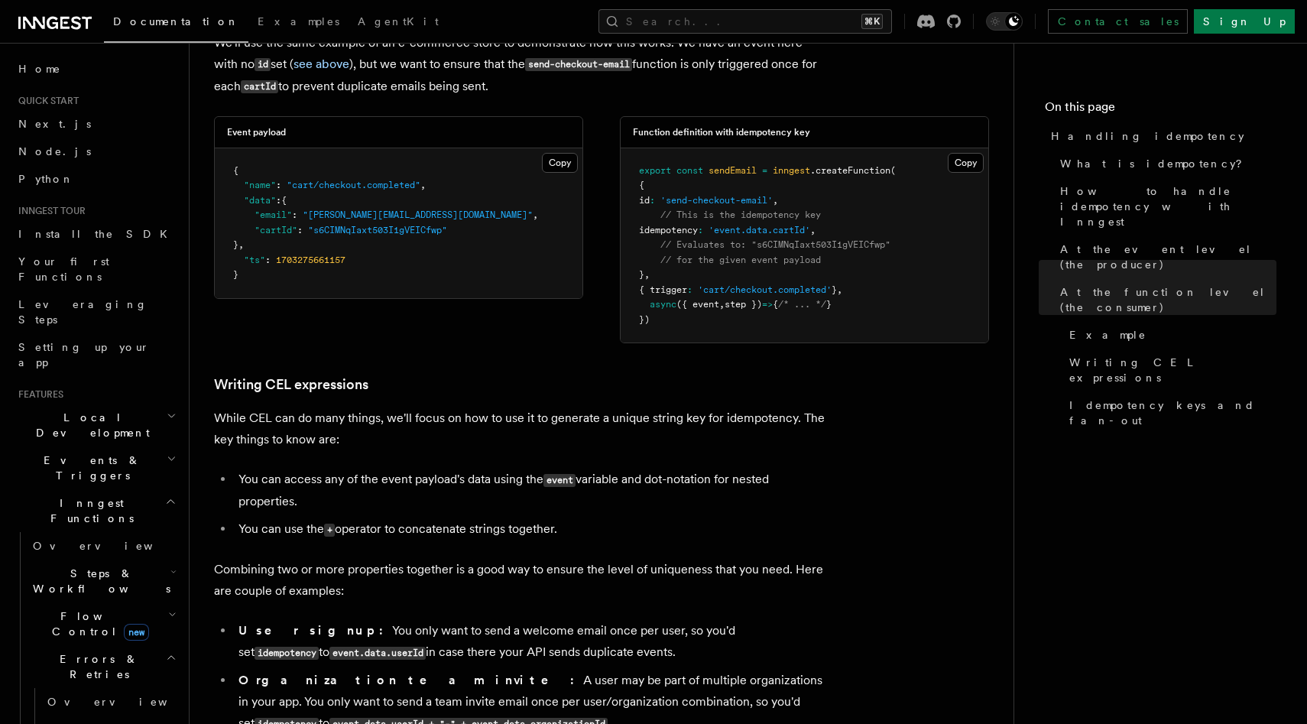
scroll to position [2081, 0]
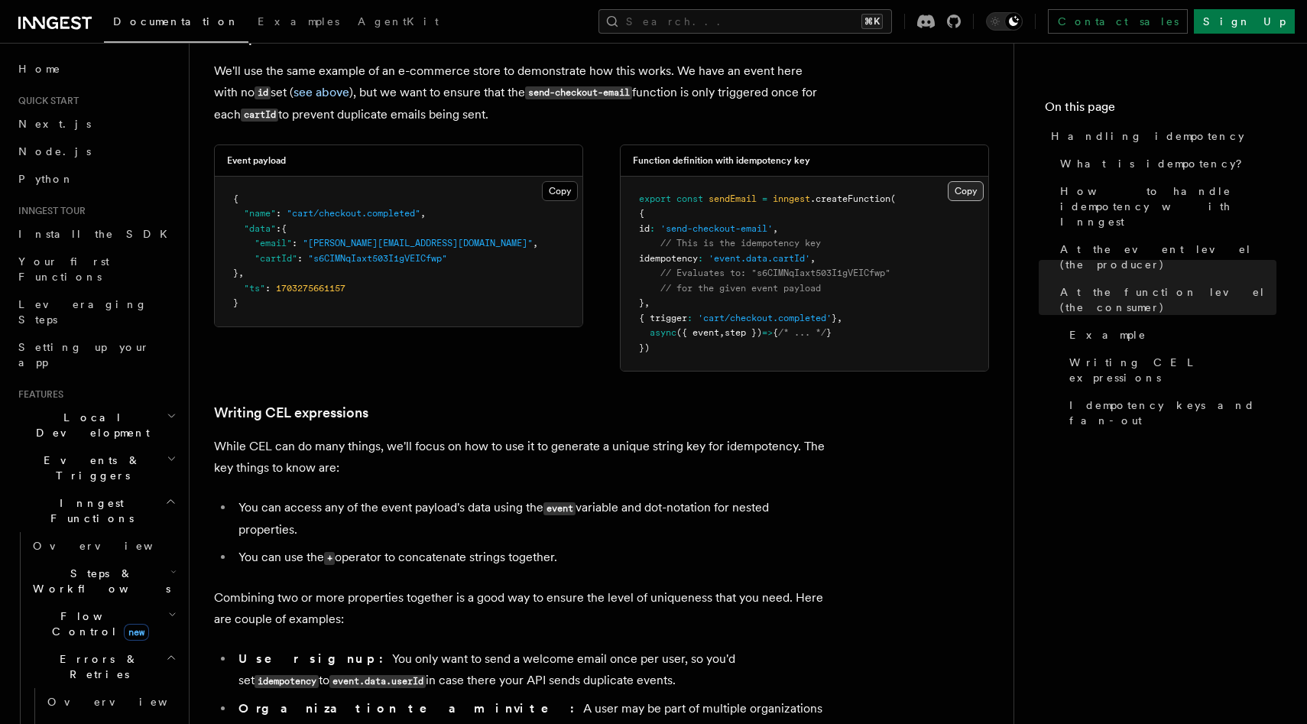
click at [961, 181] on button "Copy Copied" at bounding box center [966, 191] width 36 height 20
click at [562, 349] on div "Event payload Copy Copied { "name" : "cart/checkout.completed" , "data" : { "em…" at bounding box center [601, 258] width 775 height 228
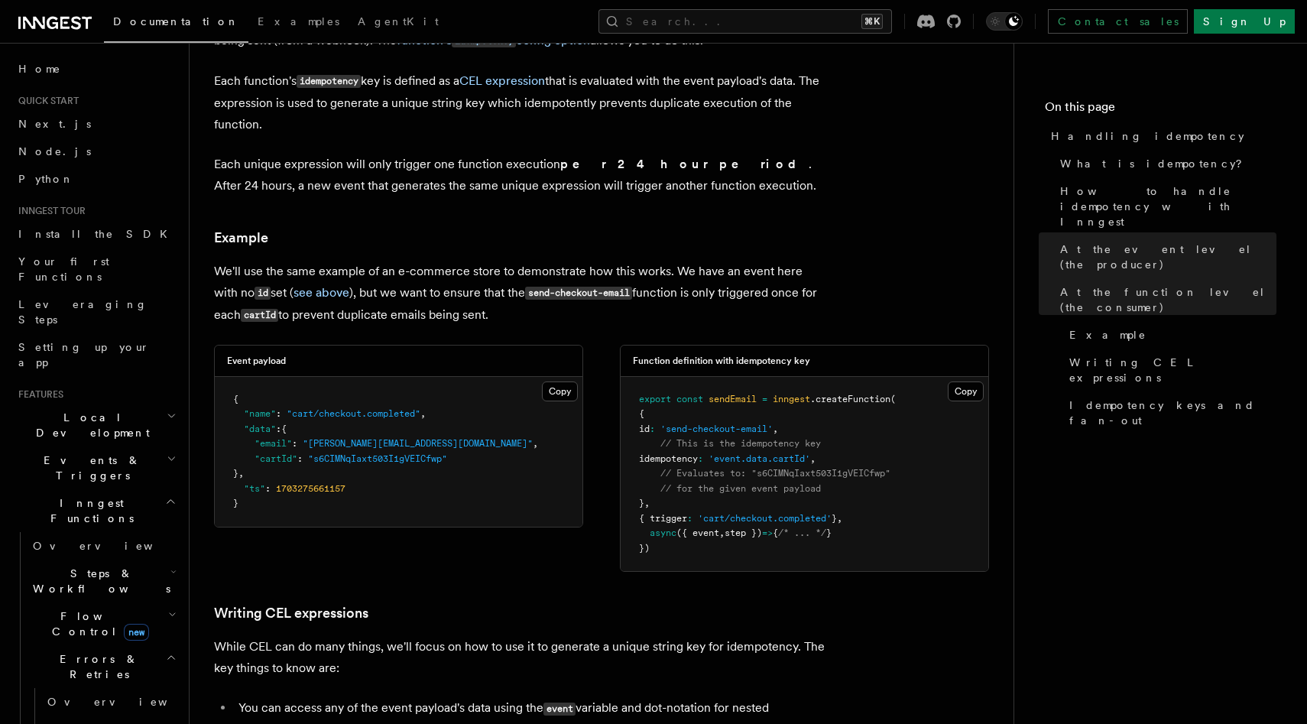
scroll to position [1885, 0]
